Goal: Transaction & Acquisition: Obtain resource

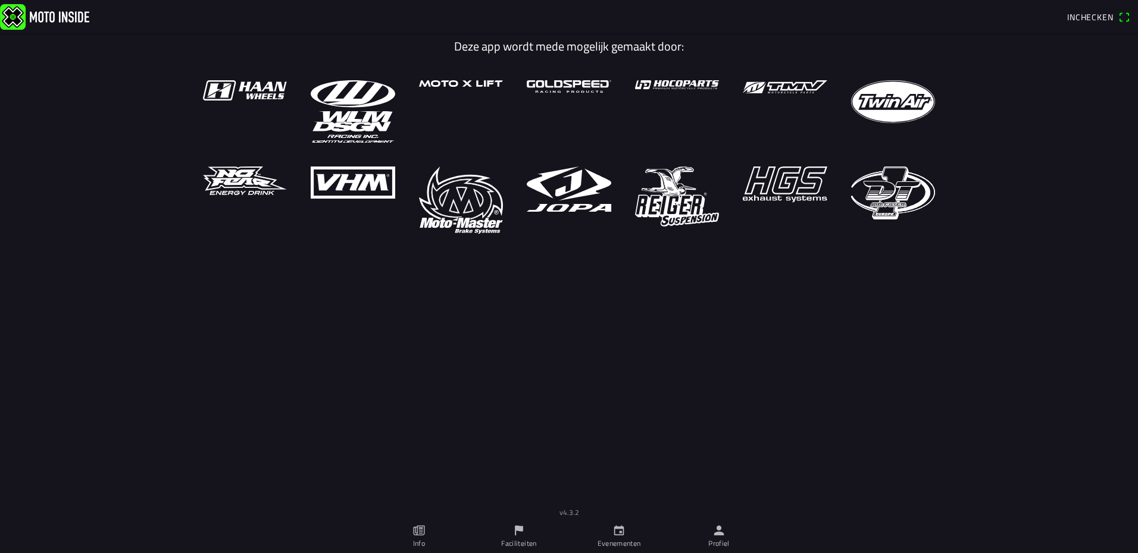
drag, startPoint x: 630, startPoint y: 547, endPoint x: 630, endPoint y: 519, distance: 28.0
click at [630, 547] on ion-label "Evenementen" at bounding box center [619, 544] width 43 height 11
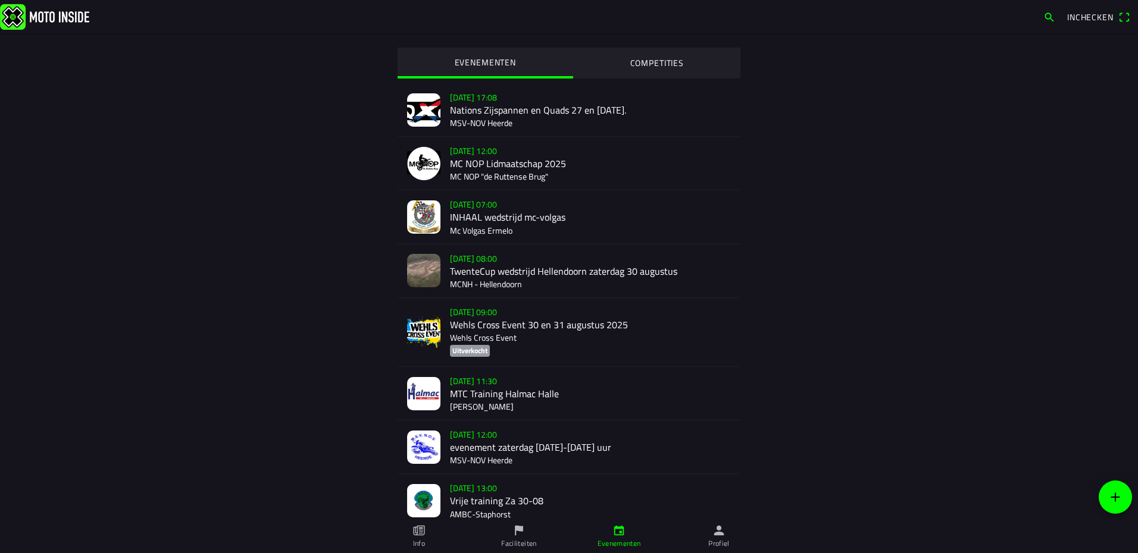
click at [483, 261] on div "[DATE] 08:00 TwenteCup wedstrijd Hellendoorn [DATE] MCNH - Hellendoorn" at bounding box center [590, 271] width 281 height 53
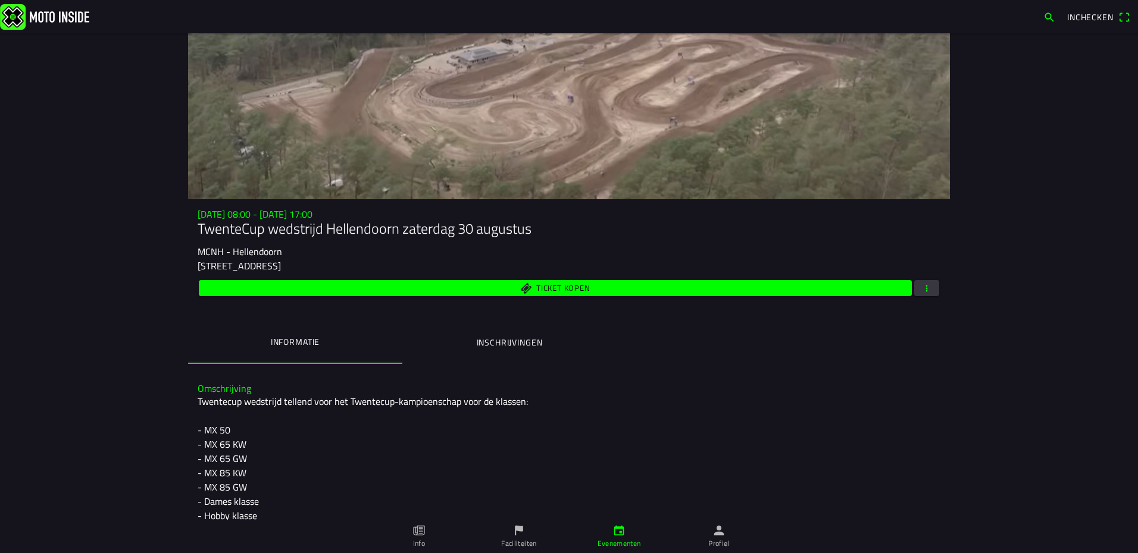
click at [928, 293] on button "button" at bounding box center [926, 288] width 25 height 16
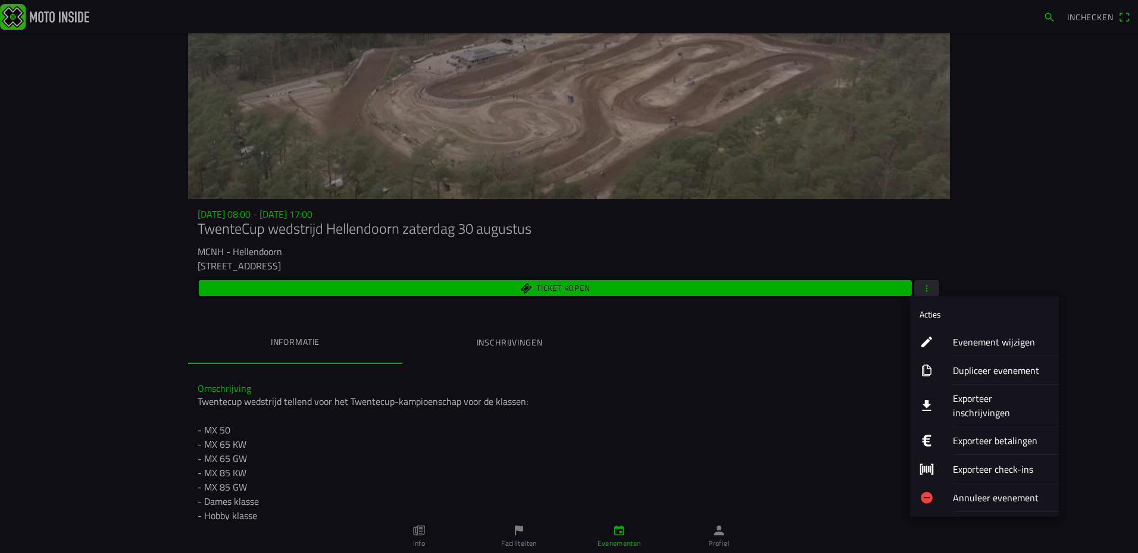
click at [984, 399] on ion-label "Exporteer inschrijvingen" at bounding box center [1001, 406] width 96 height 29
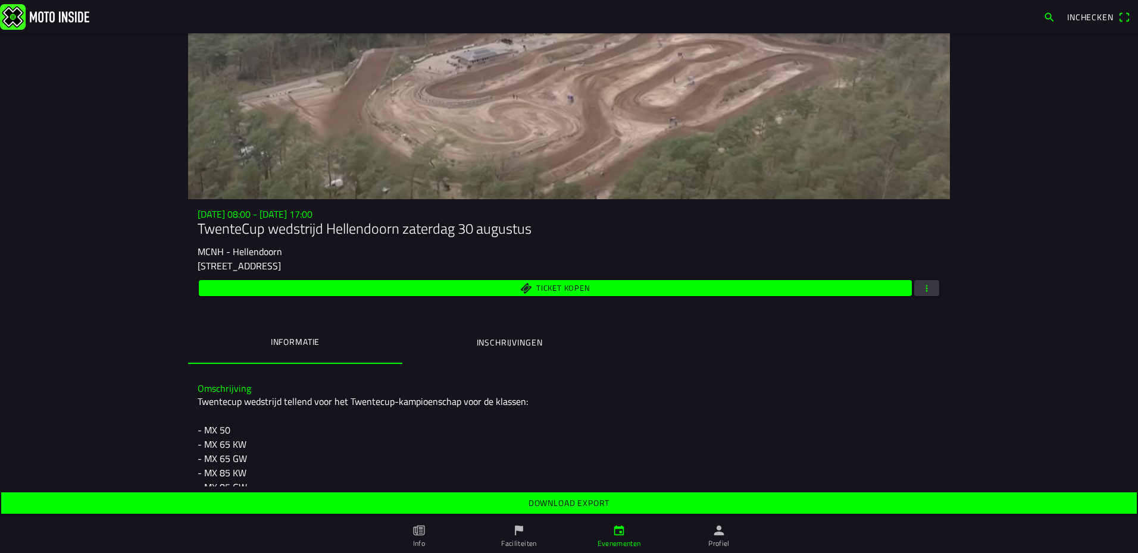
click at [0, 0] on slot "Download export" at bounding box center [0, 0] width 0 height 0
click at [61, 17] on img at bounding box center [44, 17] width 89 height 26
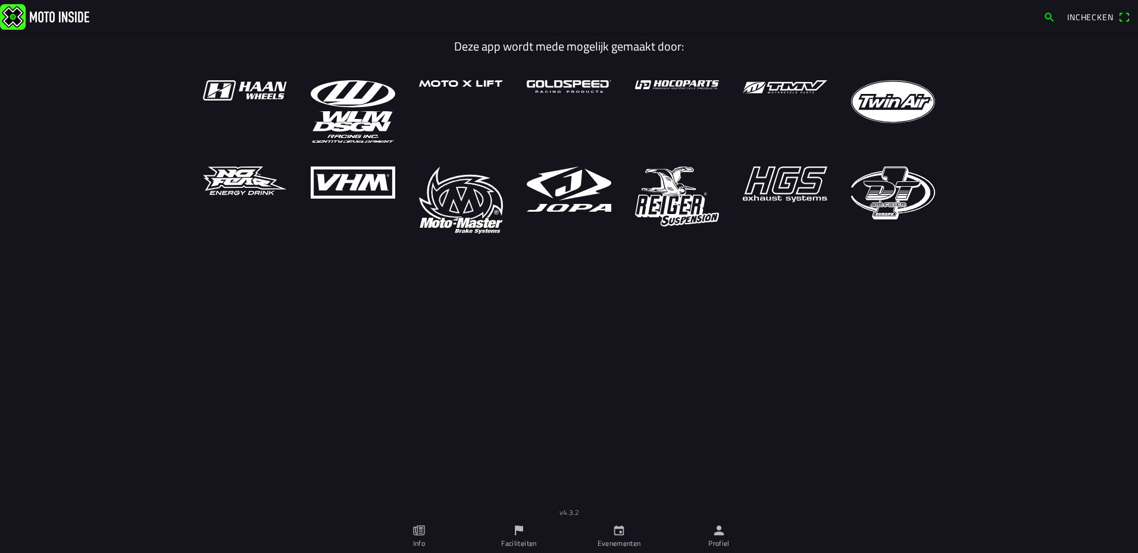
click at [715, 542] on ion-label "Profiel" at bounding box center [718, 544] width 21 height 11
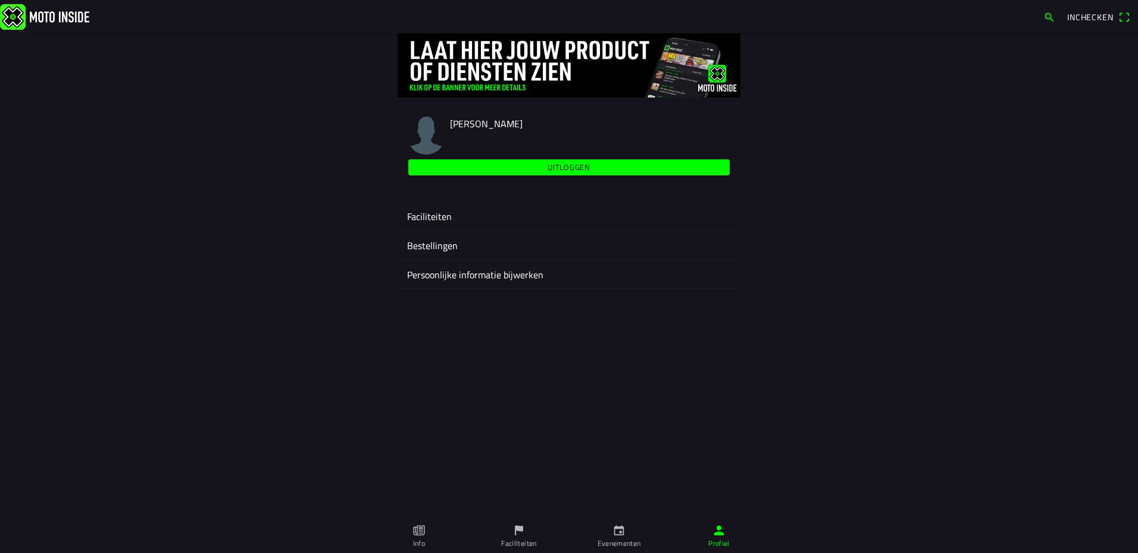
click at [468, 278] on ion-label "Persoonlijke informatie bijwerken" at bounding box center [569, 275] width 324 height 14
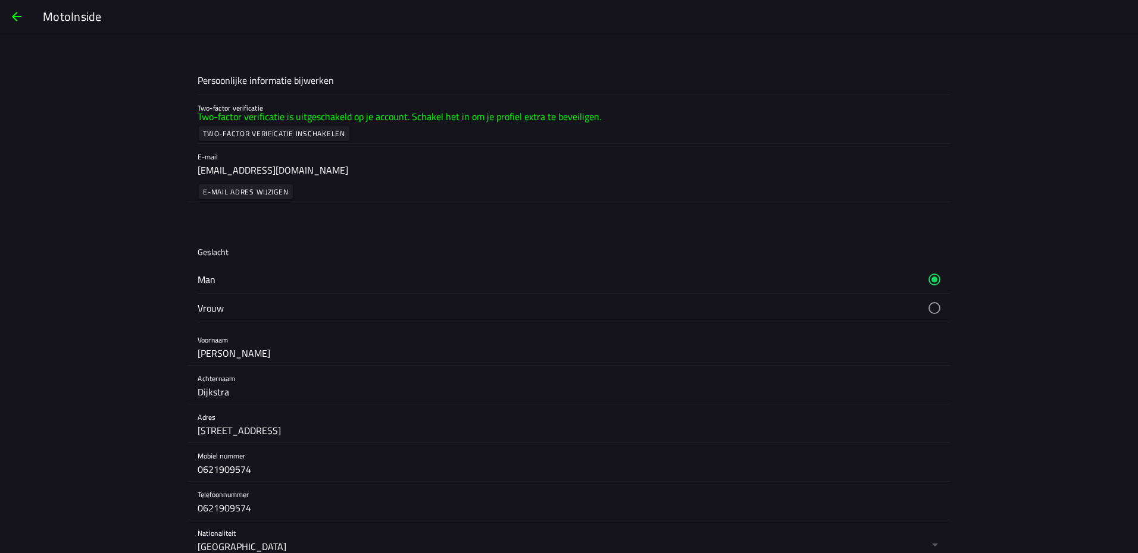
click at [11, 16] on span "button" at bounding box center [17, 16] width 14 height 29
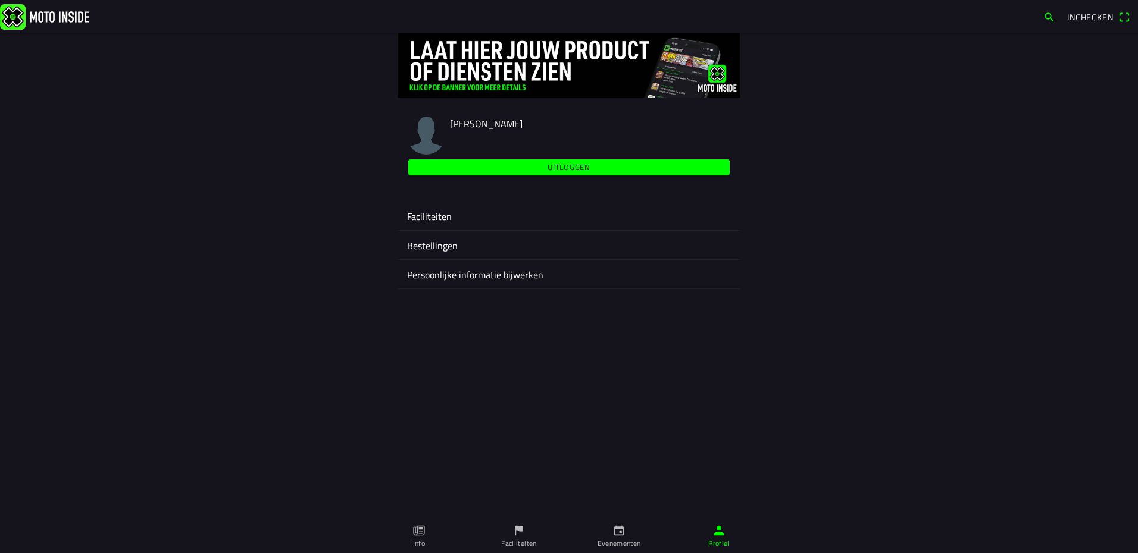
click at [443, 215] on ion-label "Faciliteiten" at bounding box center [569, 216] width 324 height 14
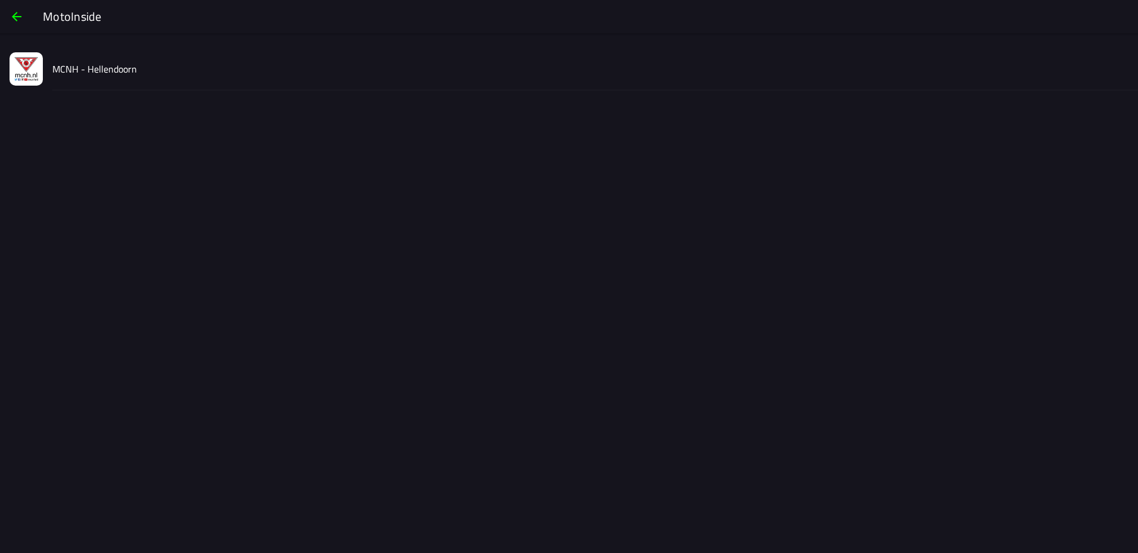
click at [131, 80] on div "MCNH - Hellendoorn" at bounding box center [590, 69] width 1076 height 42
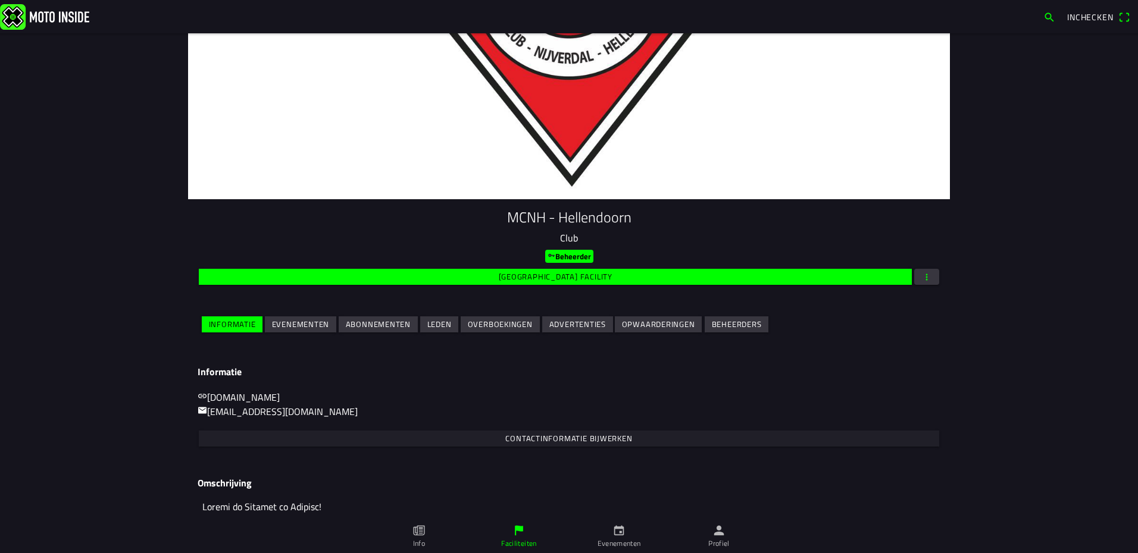
click at [0, 0] on slot "Evenementen" at bounding box center [0, 0] width 0 height 0
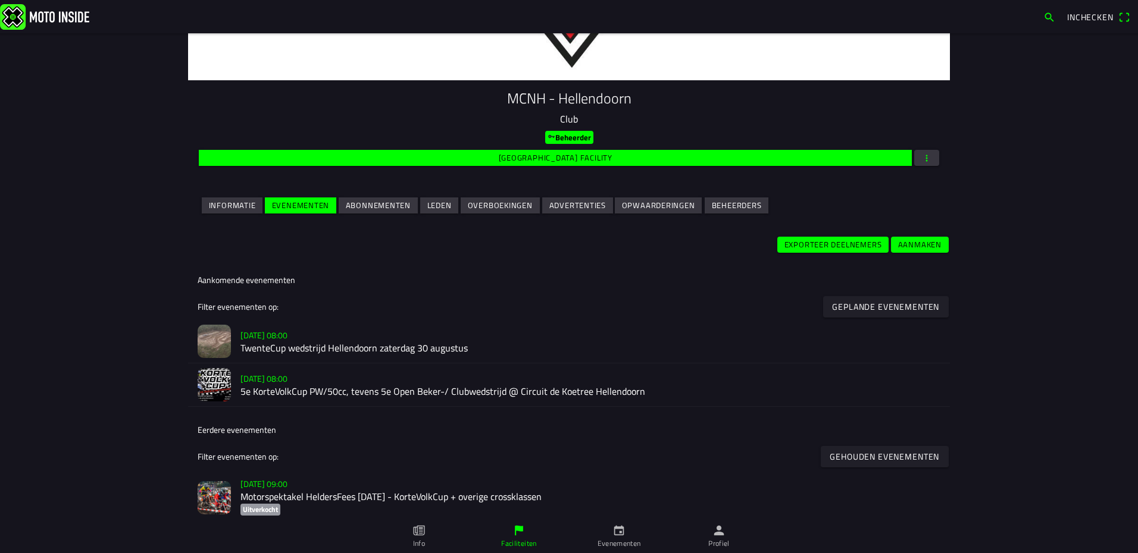
scroll to position [179, 0]
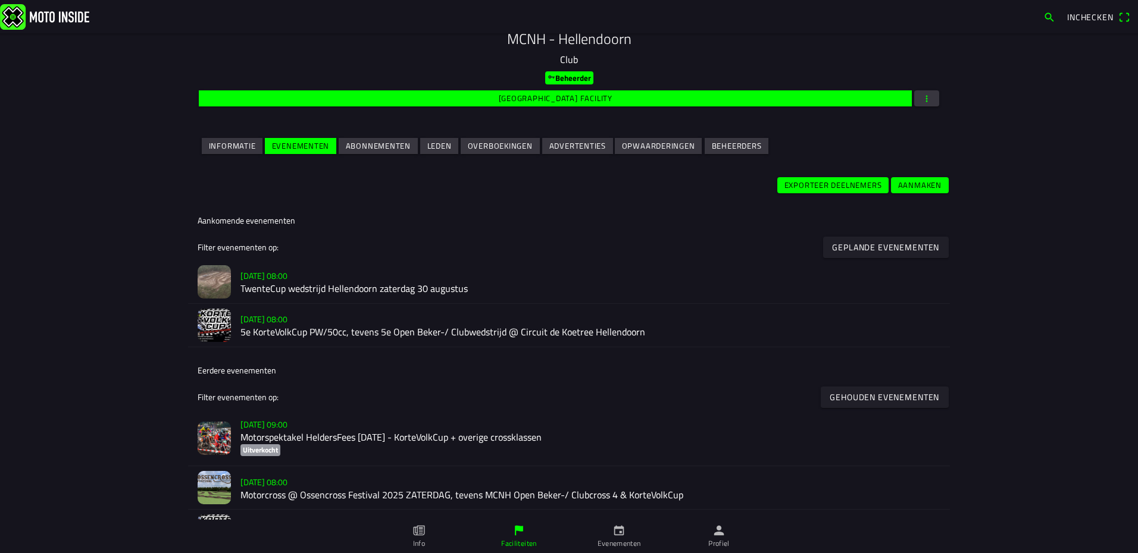
click at [268, 292] on h2 "TwenteCup wedstrijd Hellendoorn zaterdag 30 augustus" at bounding box center [590, 289] width 700 height 11
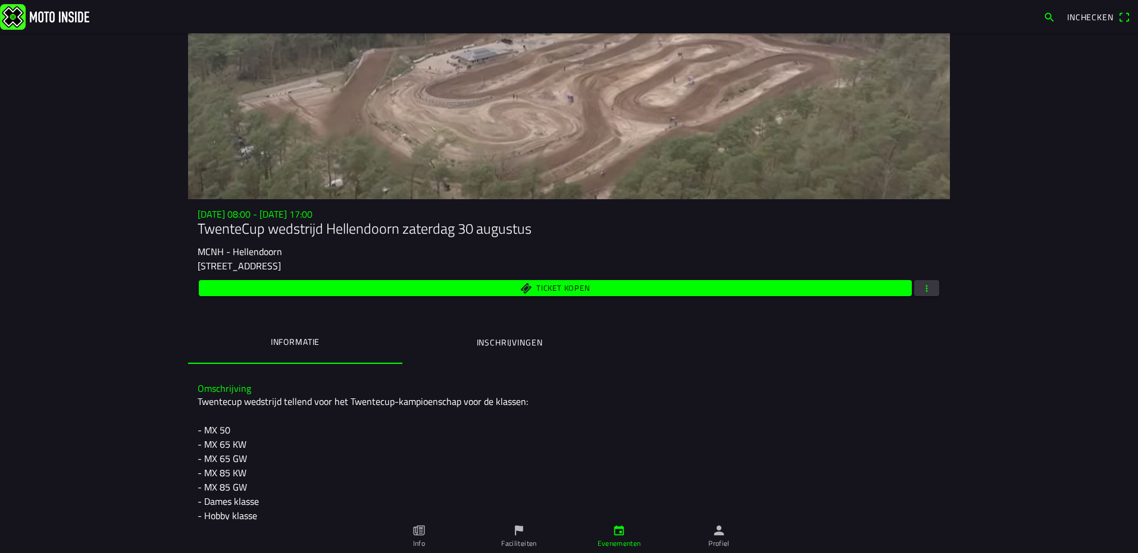
click at [928, 293] on button "button" at bounding box center [926, 288] width 25 height 16
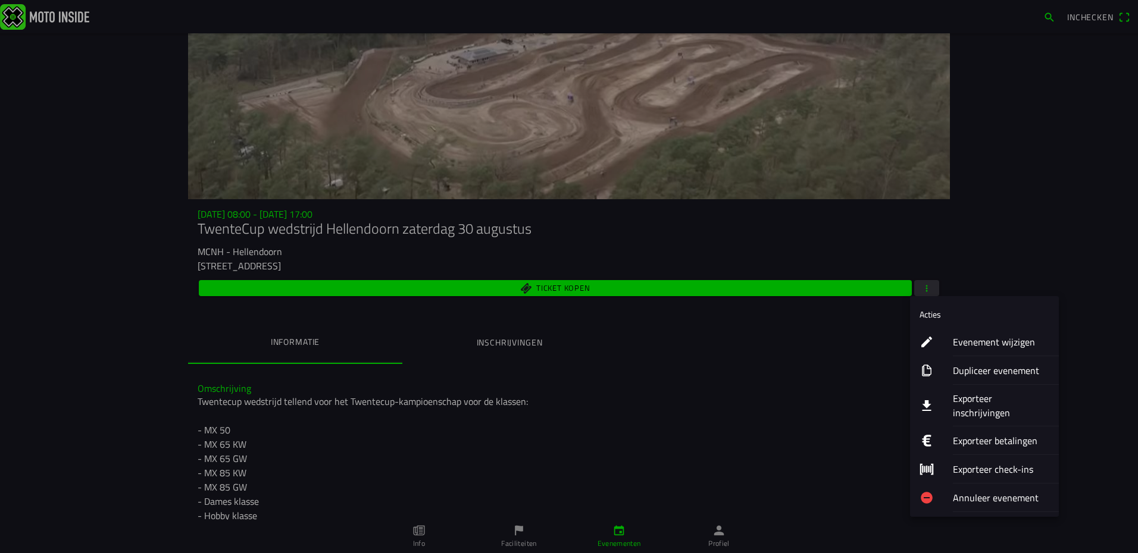
click at [981, 401] on ion-label "Exporteer inschrijvingen" at bounding box center [1001, 406] width 96 height 29
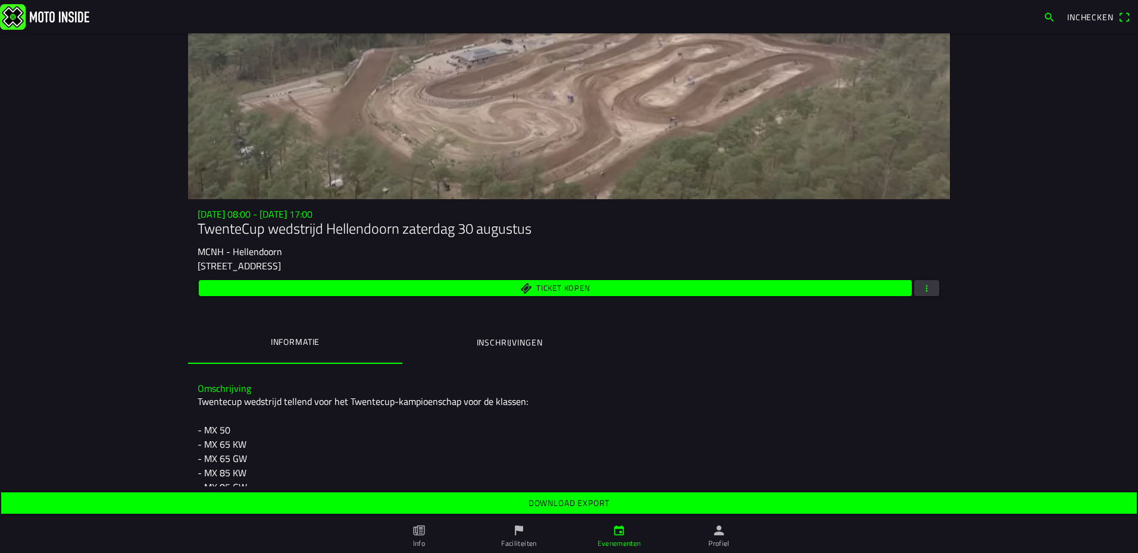
click at [574, 511] on span "Download export" at bounding box center [568, 503] width 1117 height 21
click at [76, 15] on img at bounding box center [44, 17] width 89 height 26
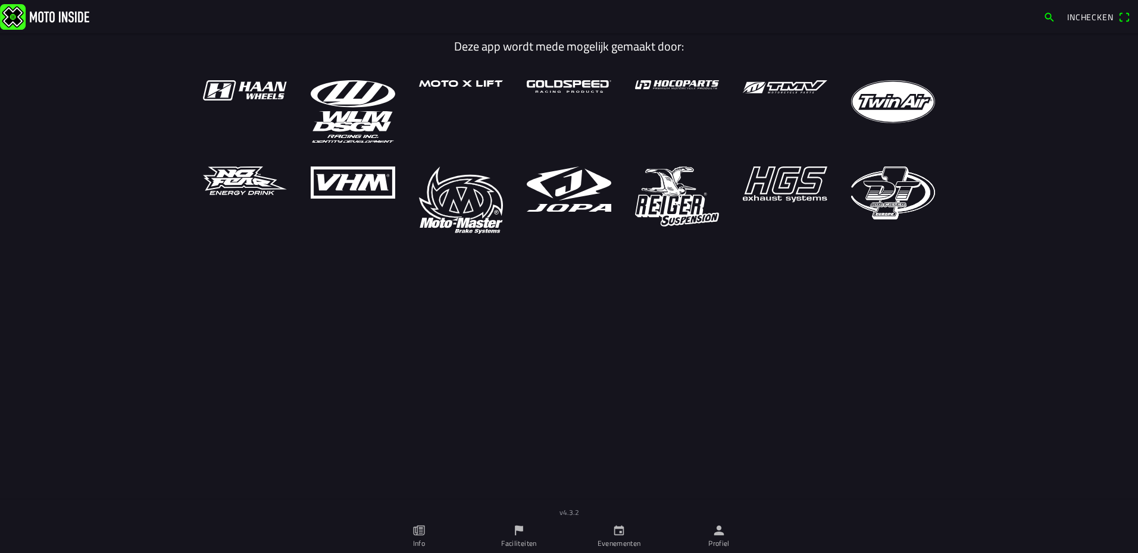
click at [617, 531] on icon "calendar" at bounding box center [618, 530] width 13 height 13
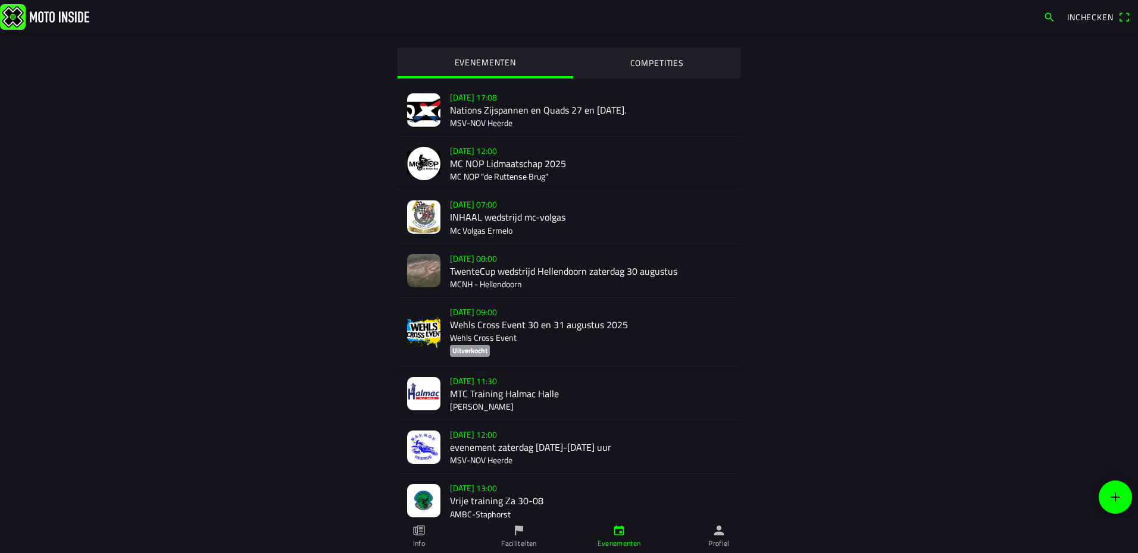
click at [474, 275] on div "[DATE] 08:00 TwenteCup wedstrijd Hellendoorn [DATE] MCNH - Hellendoorn" at bounding box center [590, 271] width 281 height 53
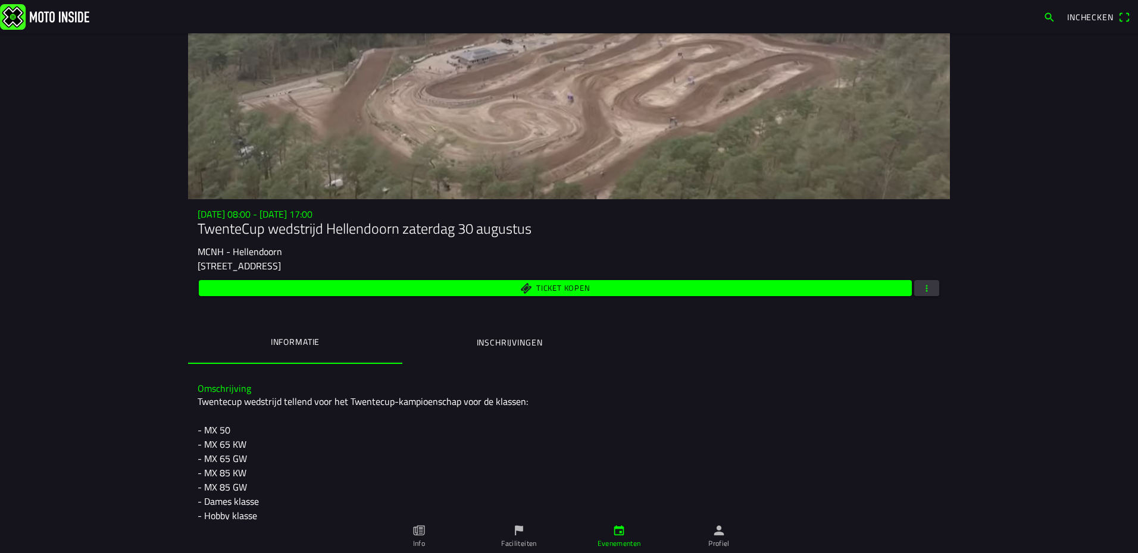
click at [921, 290] on span "button" at bounding box center [926, 288] width 11 height 16
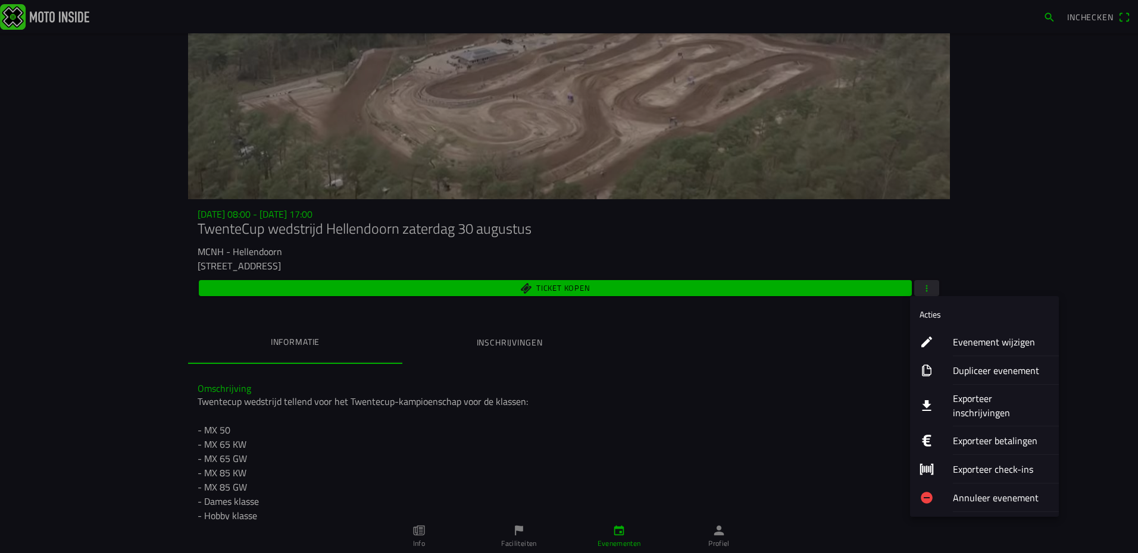
click at [988, 398] on ion-label "Exporteer inschrijvingen" at bounding box center [1001, 406] width 96 height 29
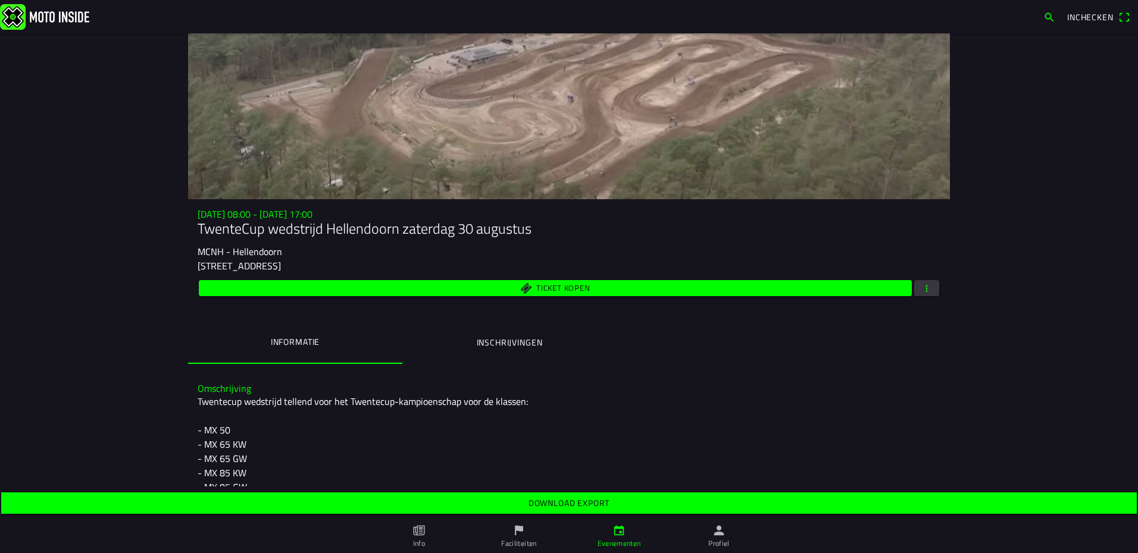
drag, startPoint x: 586, startPoint y: 502, endPoint x: 587, endPoint y: 458, distance: 43.4
click at [0, 0] on slot "Download export" at bounding box center [0, 0] width 0 height 0
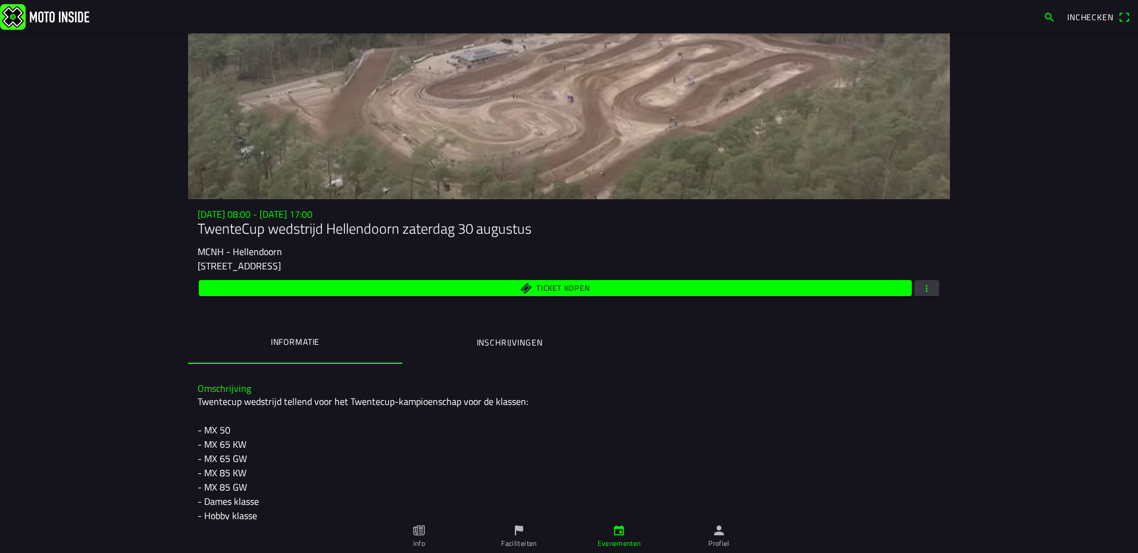
click at [785, 295] on span "Ticket kopen" at bounding box center [555, 288] width 699 height 16
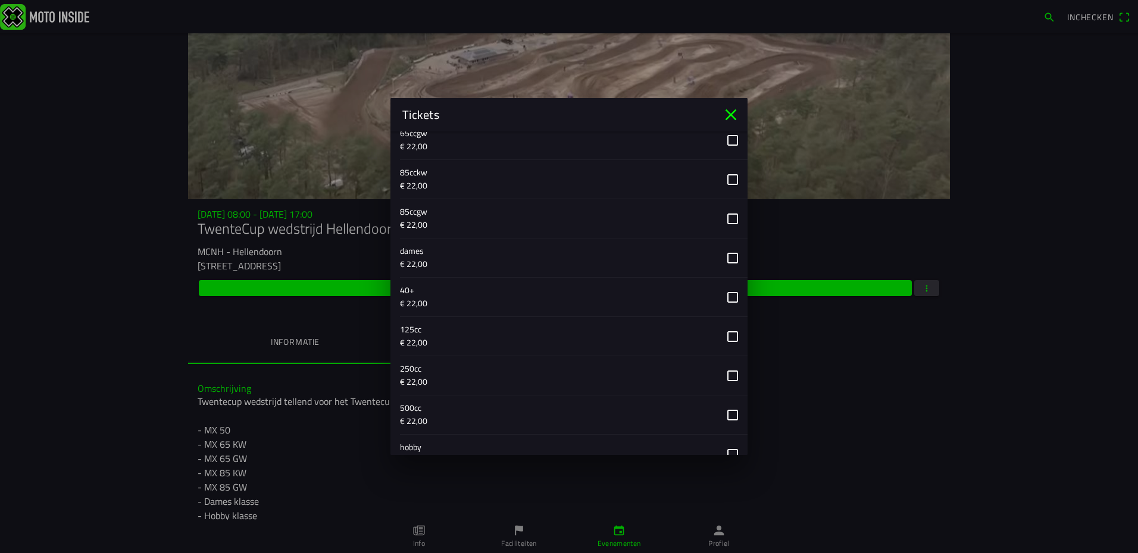
scroll to position [351, 0]
click at [734, 112] on icon "close" at bounding box center [730, 115] width 11 height 11
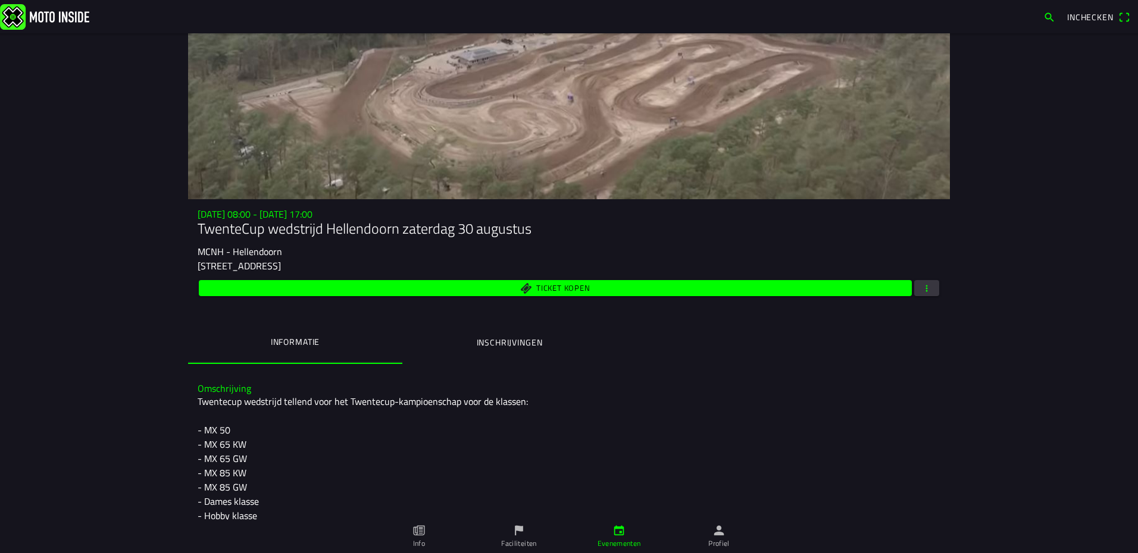
click at [924, 281] on span "button" at bounding box center [926, 288] width 11 height 16
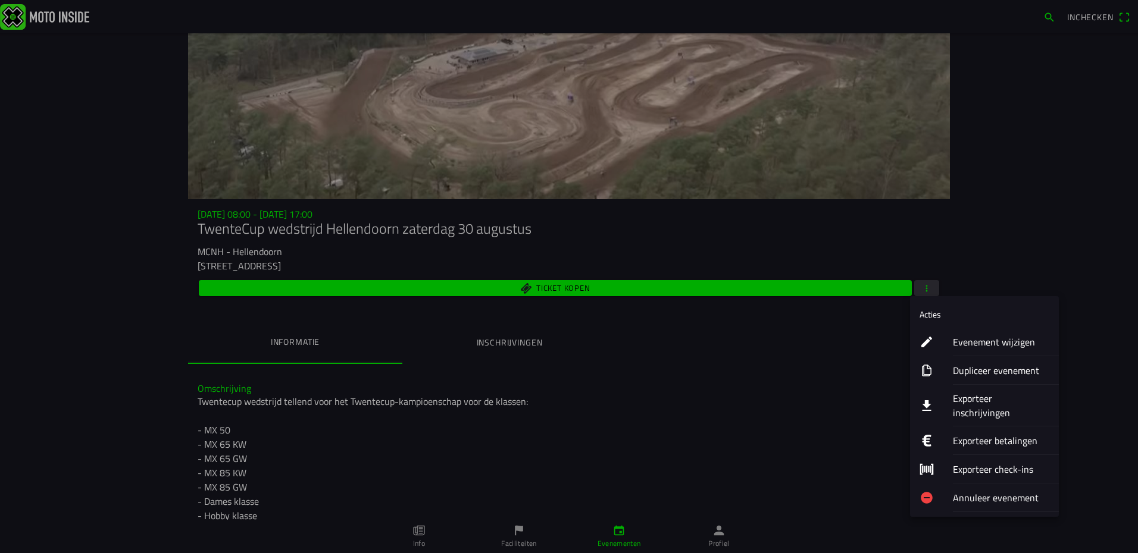
click at [970, 403] on ion-label "Exporteer inschrijvingen" at bounding box center [1001, 406] width 96 height 29
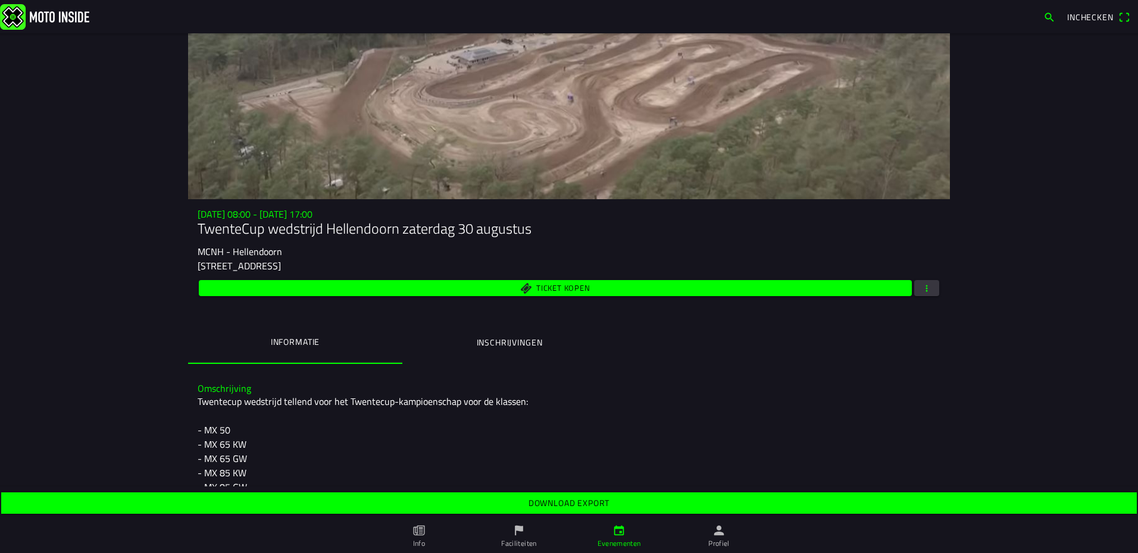
click at [0, 0] on slot "Download export" at bounding box center [0, 0] width 0 height 0
